Goal: Task Accomplishment & Management: Manage account settings

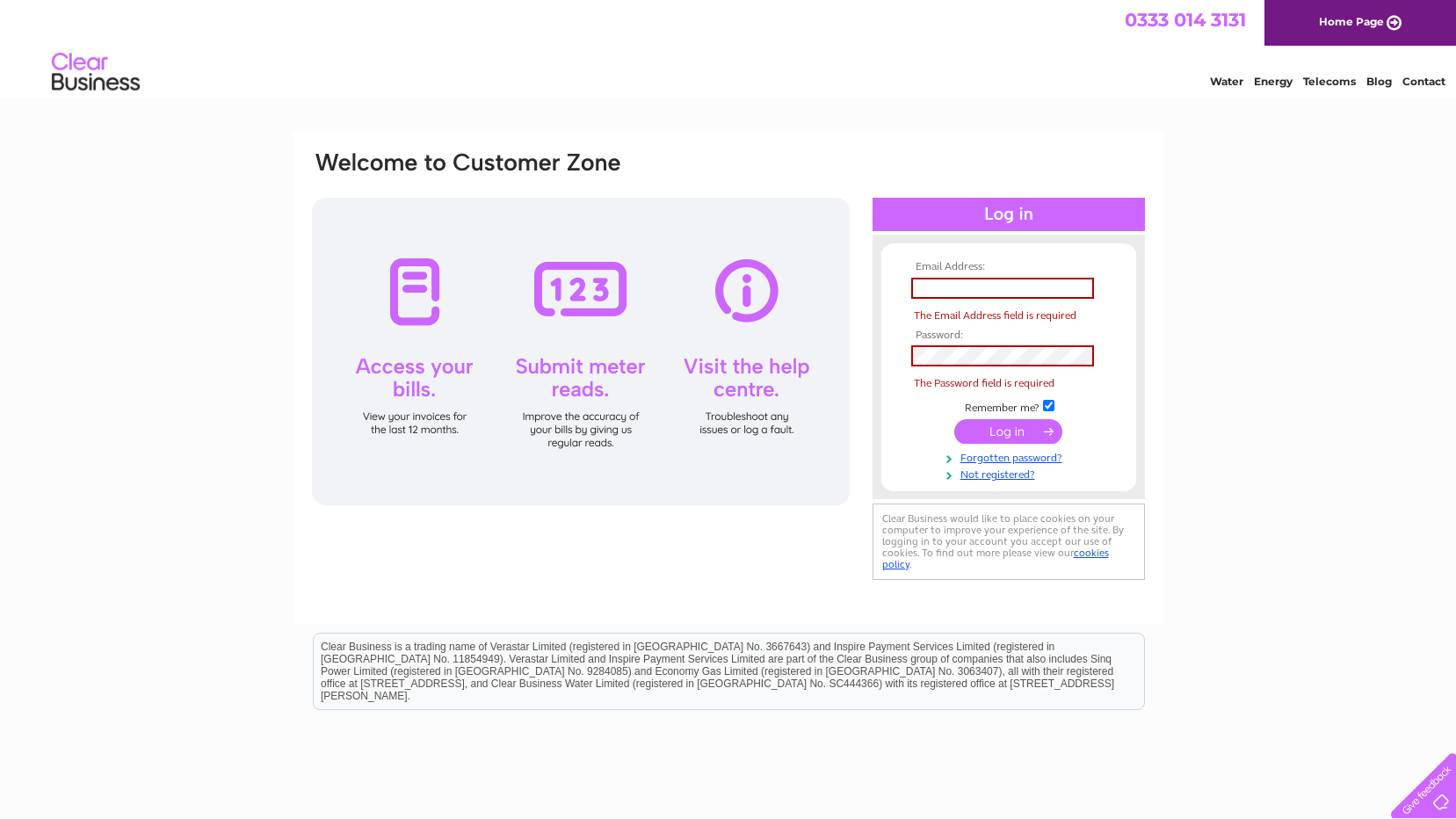
type input "[EMAIL_ADDRESS][DOMAIN_NAME]"
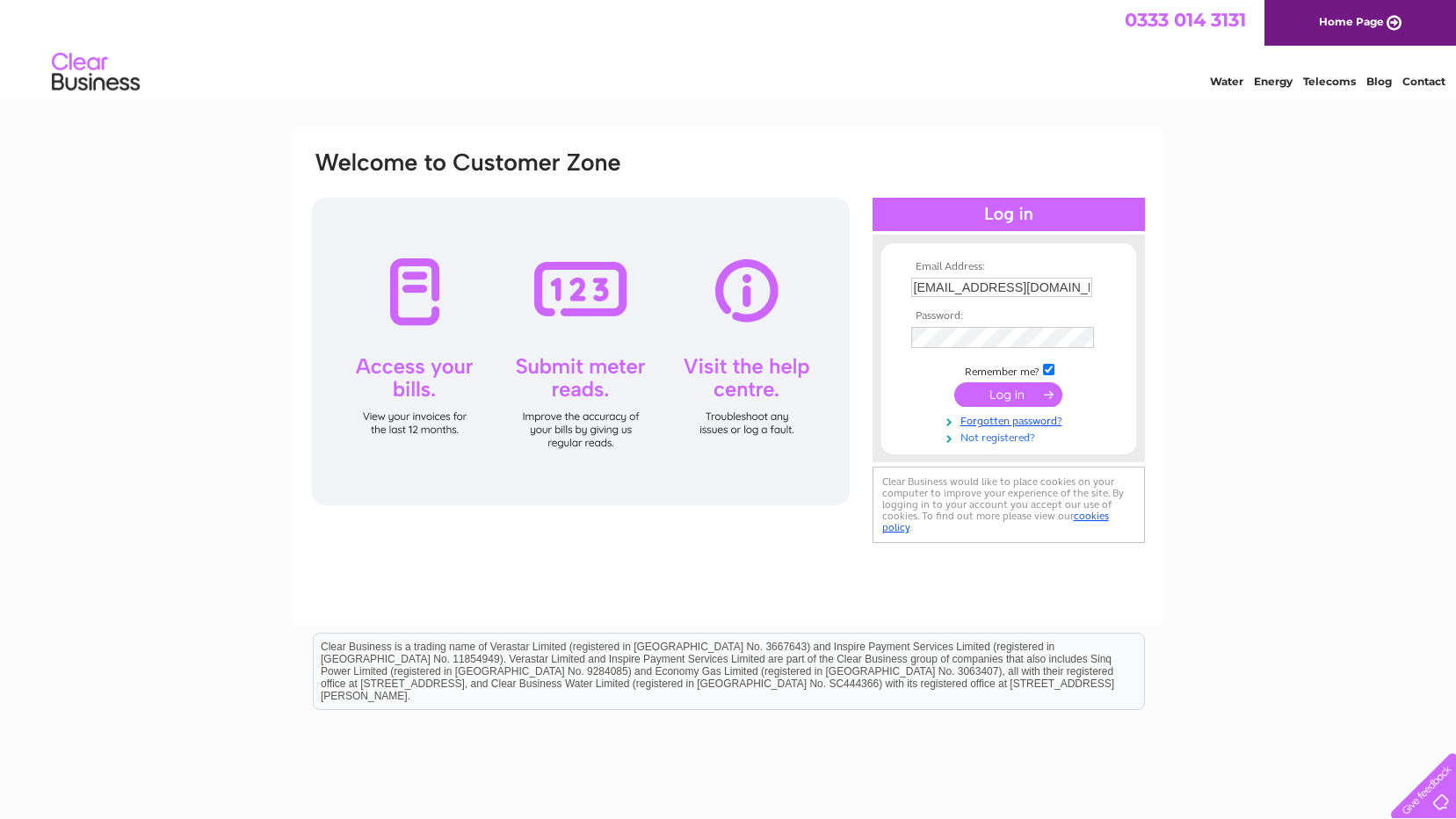
click at [1006, 427] on tbody "Email Address: [EMAIL_ADDRESS][DOMAIN_NAME] Password: Remember me?" at bounding box center [1009, 353] width 204 height 184
click at [410, 290] on div at bounding box center [581, 352] width 538 height 308
click at [996, 391] on input "submit" at bounding box center [1007, 392] width 108 height 24
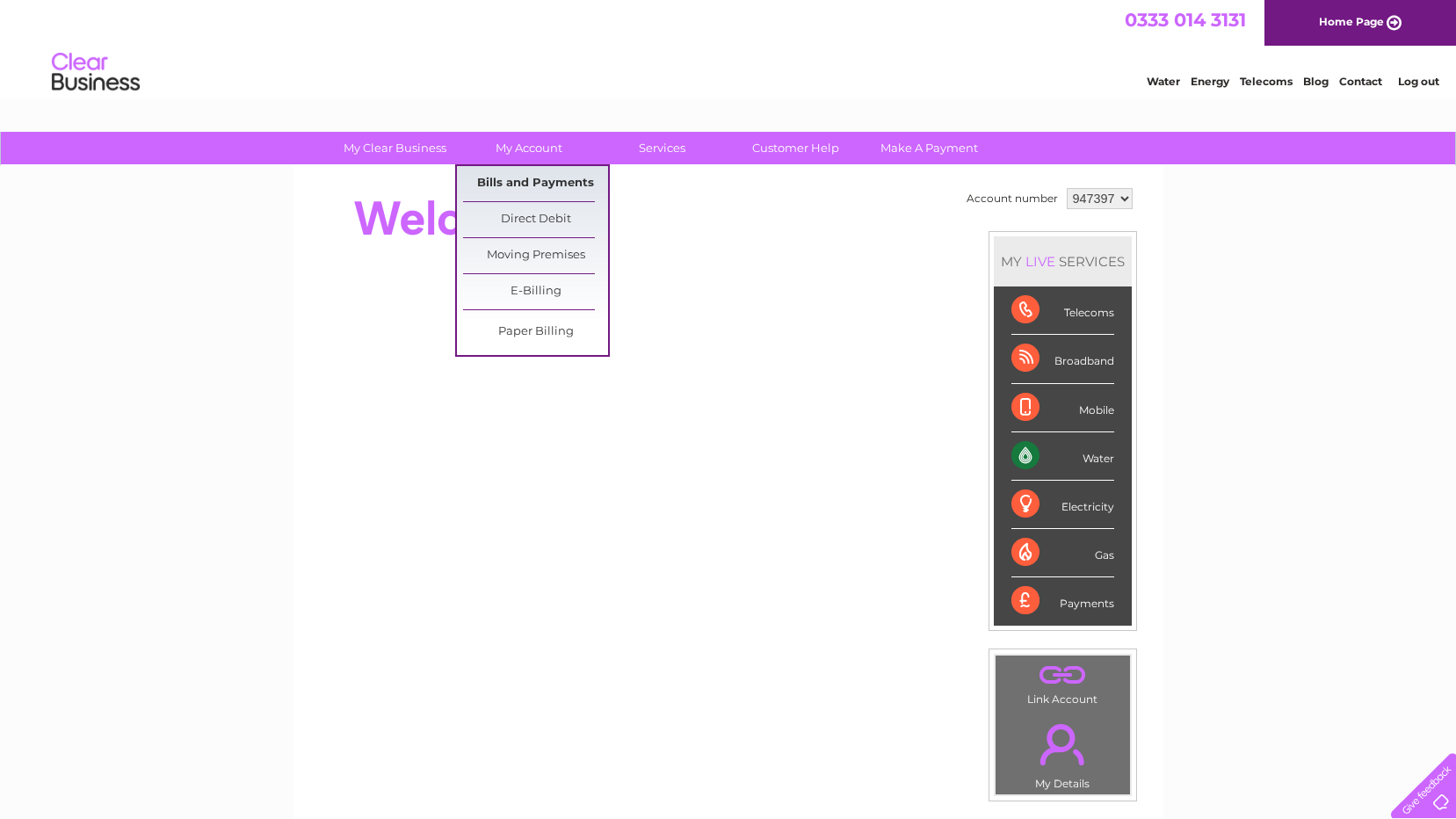
click at [512, 183] on link "Bills and Payments" at bounding box center [535, 184] width 145 height 35
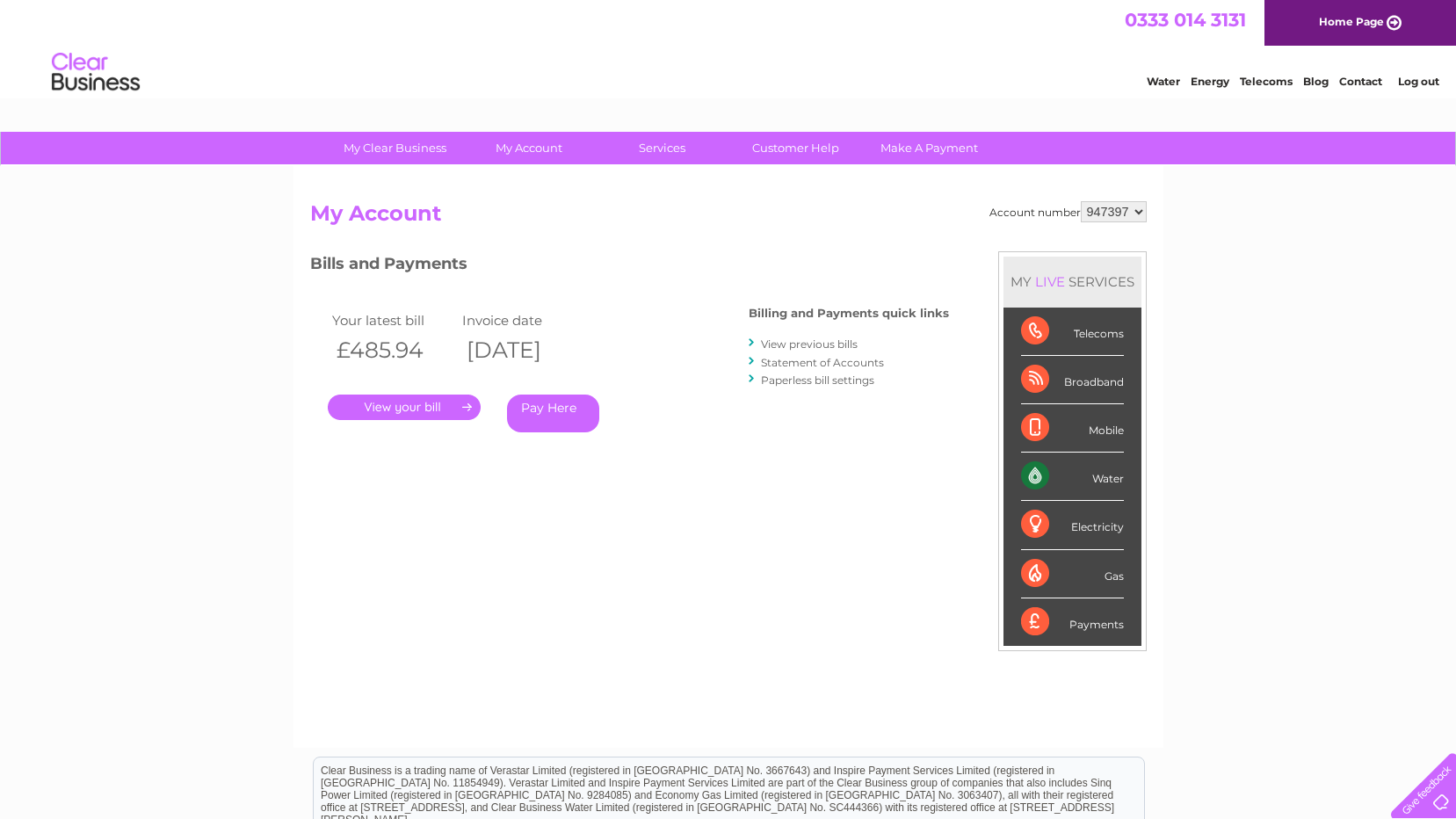
click at [418, 409] on link "." at bounding box center [403, 407] width 152 height 25
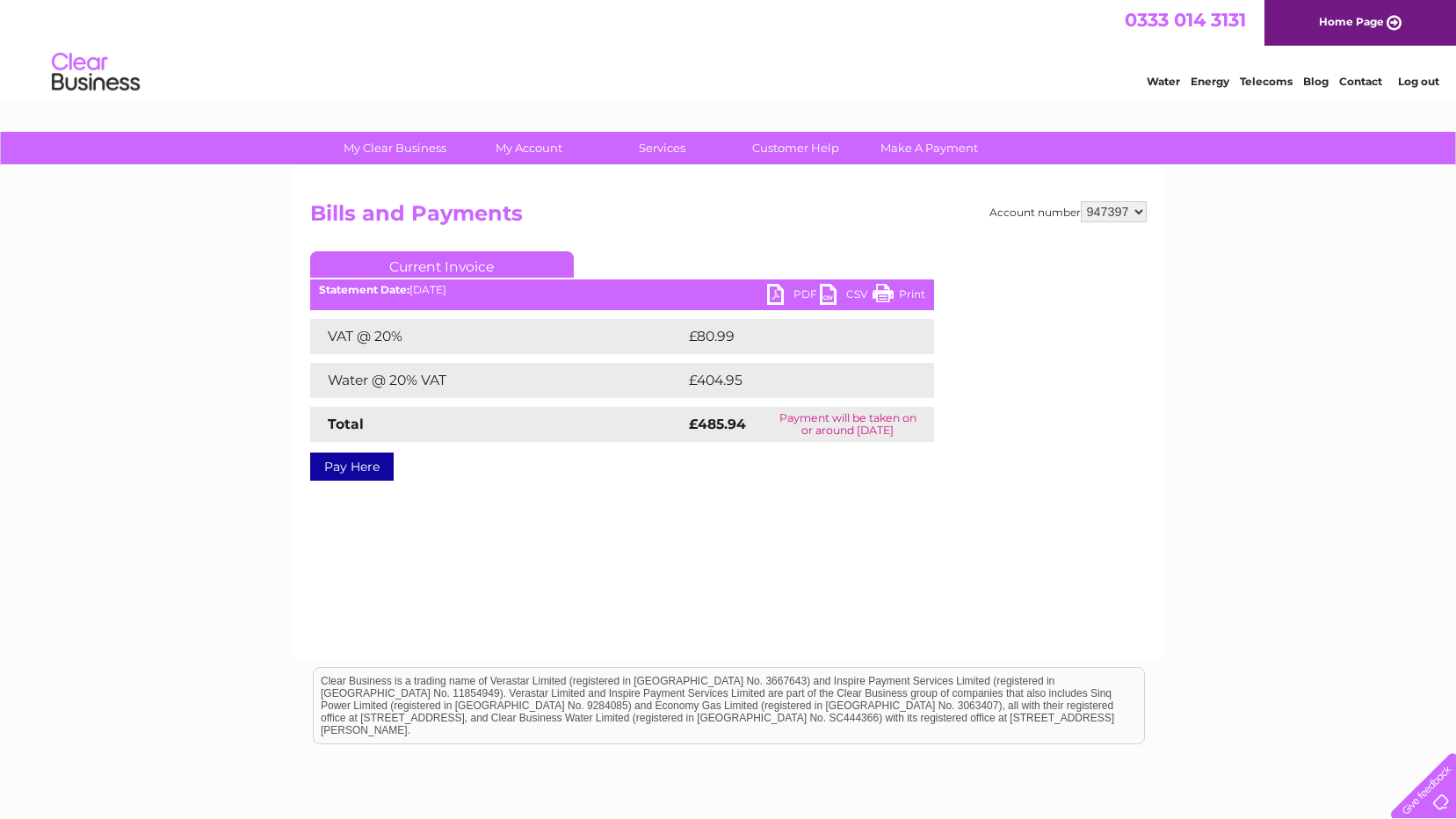
click at [830, 294] on link "CSV" at bounding box center [846, 296] width 52 height 25
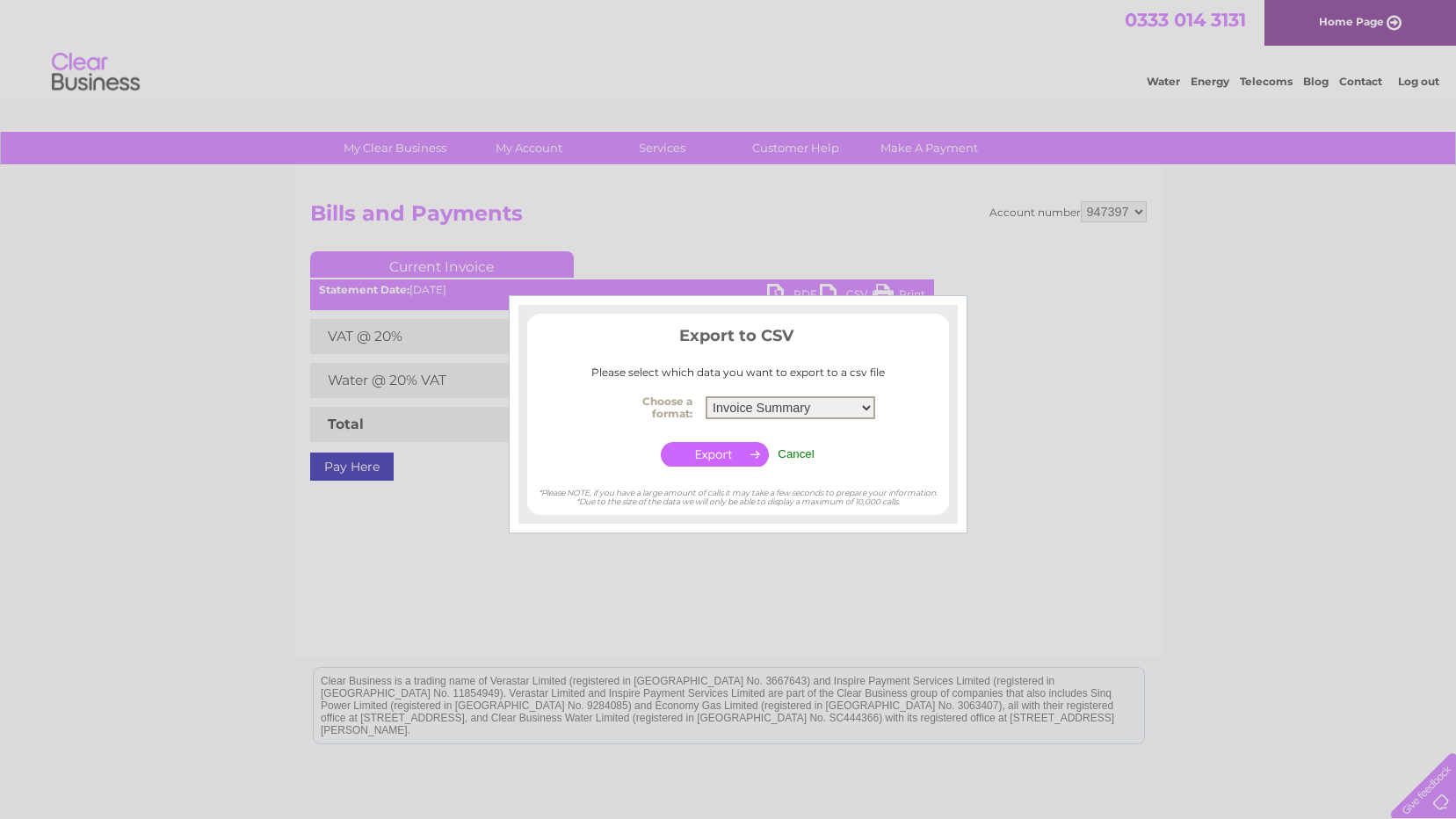
click at [866, 410] on select "Invoice Summary Service Charge Summary" at bounding box center [790, 408] width 170 height 23
click at [997, 462] on div at bounding box center [728, 409] width 1456 height 819
click at [796, 455] on input "Cancel" at bounding box center [796, 454] width 37 height 14
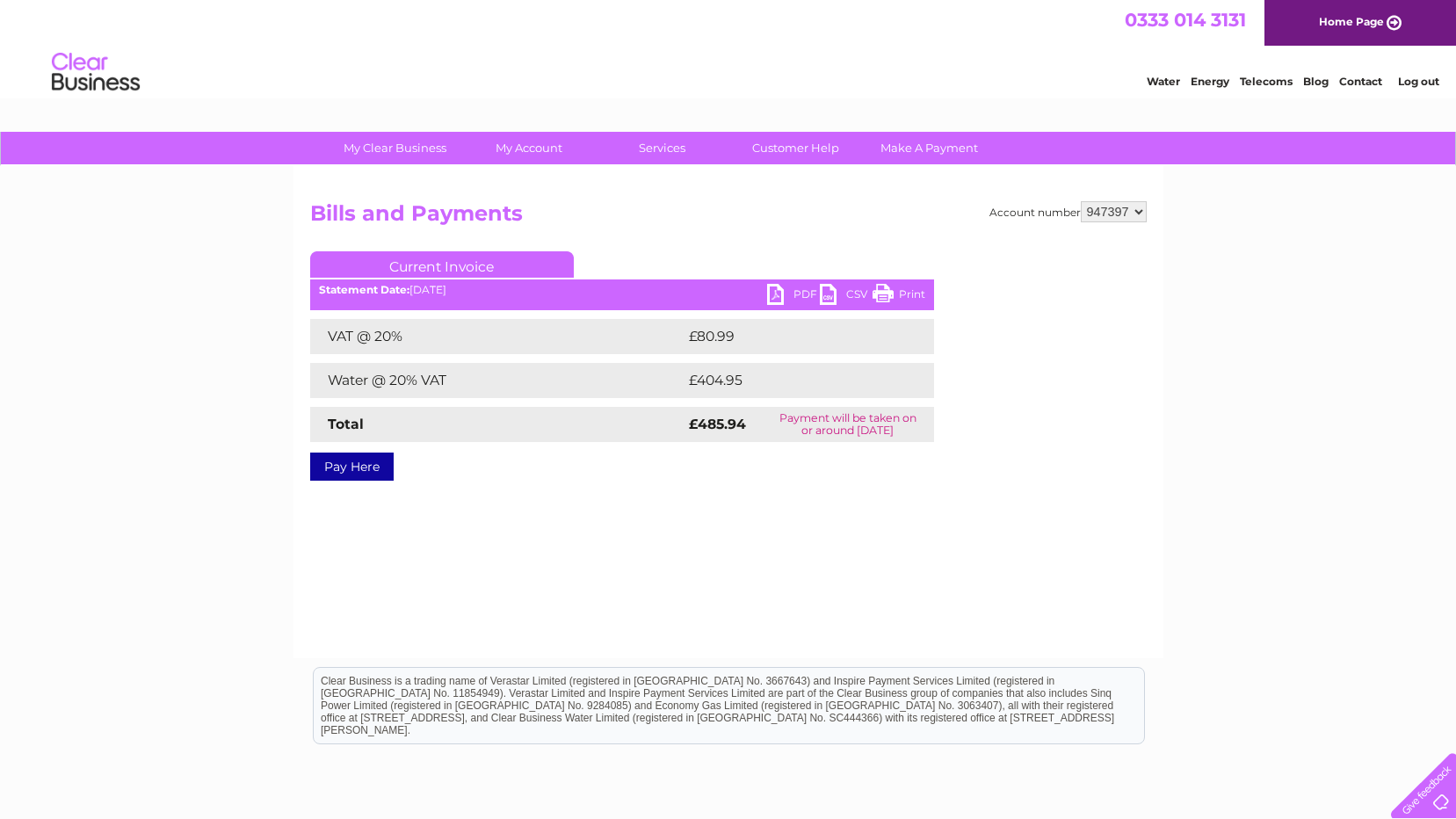
click at [771, 290] on link "PDF" at bounding box center [794, 296] width 52 height 25
click at [775, 295] on link "PDF" at bounding box center [794, 296] width 52 height 25
